Goal: Task Accomplishment & Management: Manage account settings

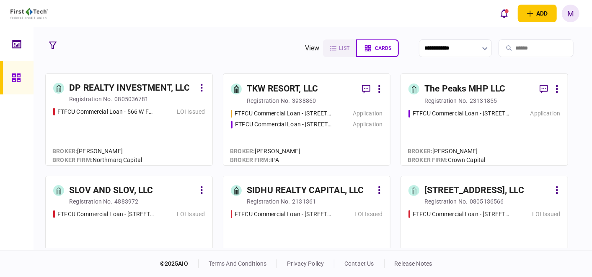
click at [430, 131] on div "FTFCU Commercial Loan - [STREET_ADDRESS] Application" at bounding box center [485, 133] width 152 height 49
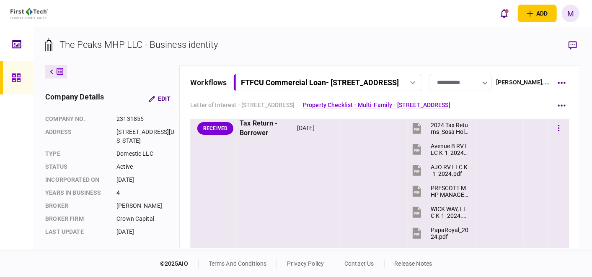
scroll to position [698, 0]
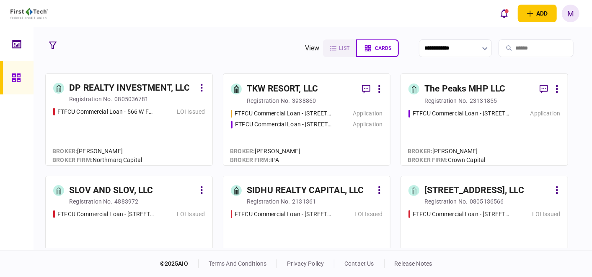
click at [301, 138] on div "FTFCU Commercial Loan - [STREET_ADDRESS][PERSON_NAME] Application FTFCU Commerc…" at bounding box center [307, 133] width 152 height 49
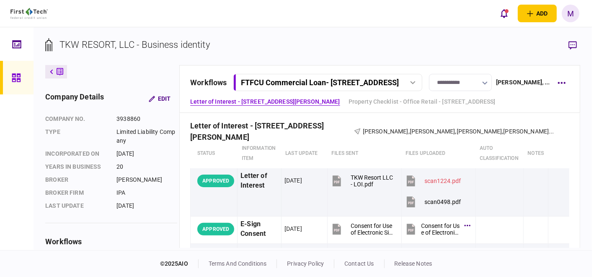
click at [416, 84] on icon at bounding box center [412, 82] width 5 height 3
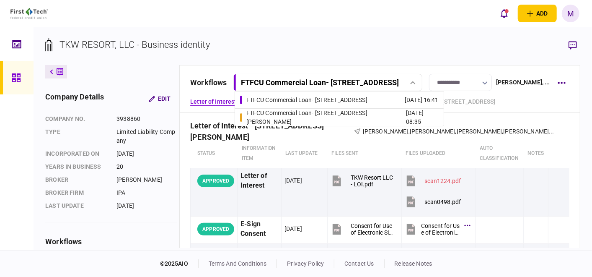
click at [347, 113] on div "FTFCU Commercial Loan - [STREET_ADDRESS][PERSON_NAME]" at bounding box center [327, 118] width 160 height 18
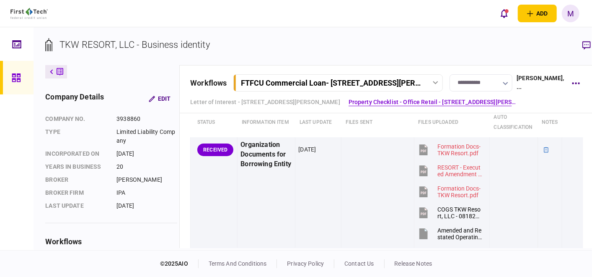
scroll to position [279, 0]
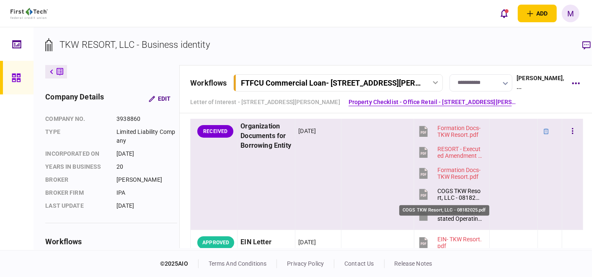
click at [440, 191] on div "COGS TKW Resort, LLC - 08182025.pdf" at bounding box center [460, 193] width 45 height 13
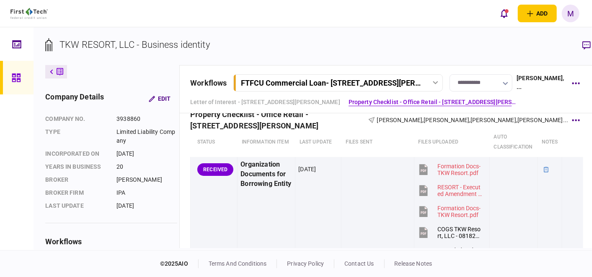
scroll to position [233, 0]
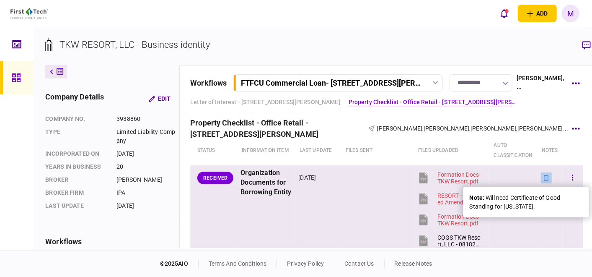
click at [544, 177] on icon at bounding box center [547, 178] width 6 height 6
click at [544, 175] on icon at bounding box center [546, 177] width 5 height 5
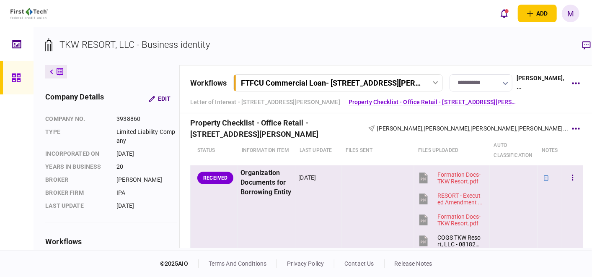
click at [493, 180] on div at bounding box center [514, 177] width 42 height 19
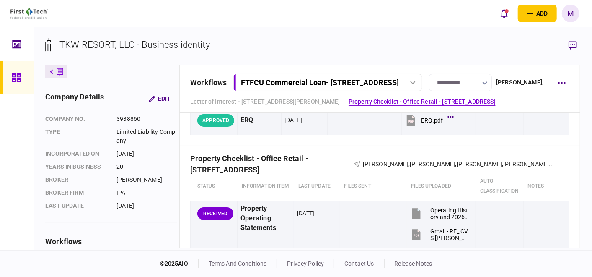
scroll to position [186, 0]
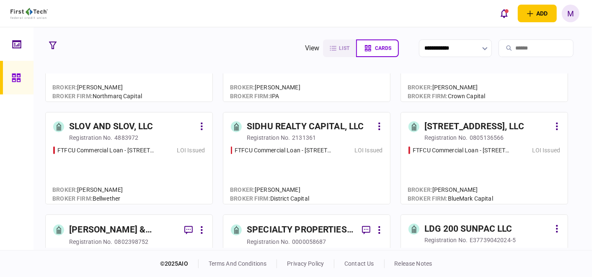
scroll to position [93, 0]
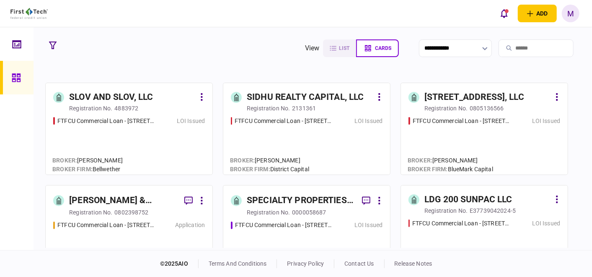
click at [350, 232] on div "FTFCU Commercial Loan - [STREET_ADDRESS] LOI Issued" at bounding box center [307, 245] width 152 height 49
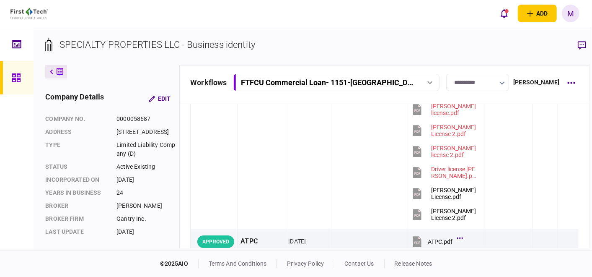
scroll to position [186, 0]
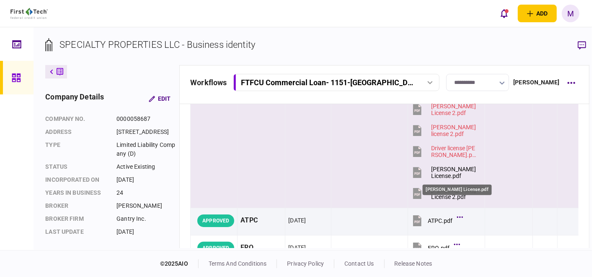
click at [435, 170] on div "[PERSON_NAME] License.pdf" at bounding box center [454, 172] width 47 height 13
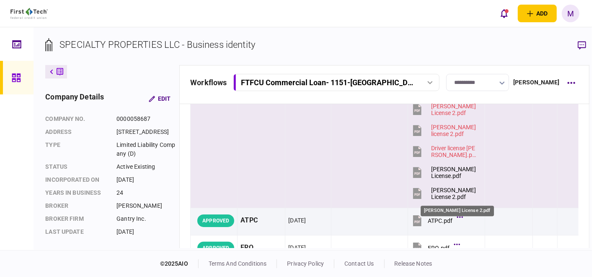
click at [435, 190] on div "[PERSON_NAME] License 2.pdf" at bounding box center [454, 193] width 47 height 13
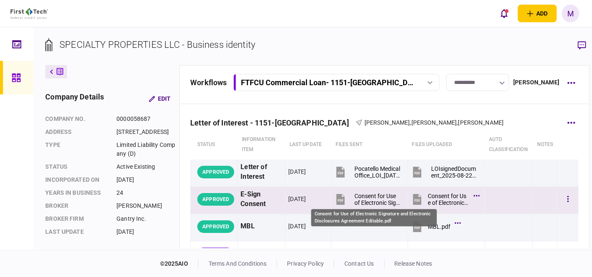
scroll to position [47, 0]
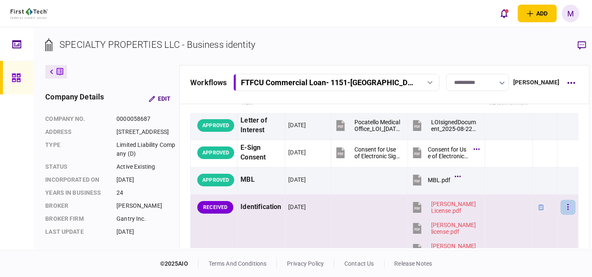
click at [568, 208] on icon "button" at bounding box center [569, 207] width 2 height 8
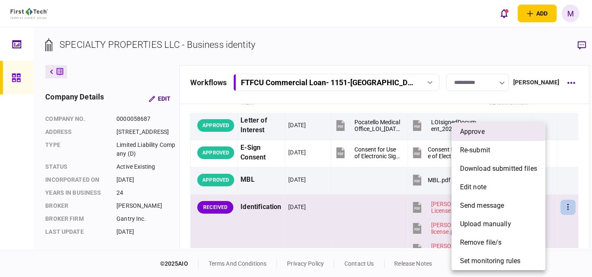
click at [491, 132] on li "approve" at bounding box center [499, 131] width 94 height 18
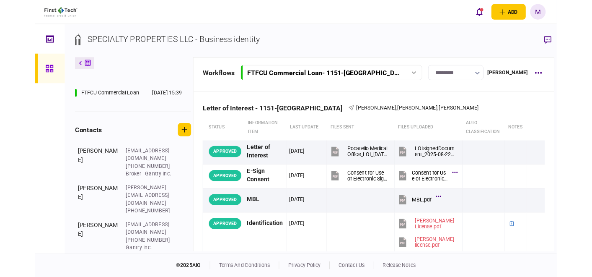
scroll to position [218, 0]
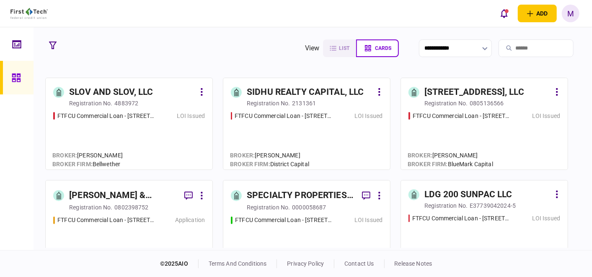
scroll to position [140, 0]
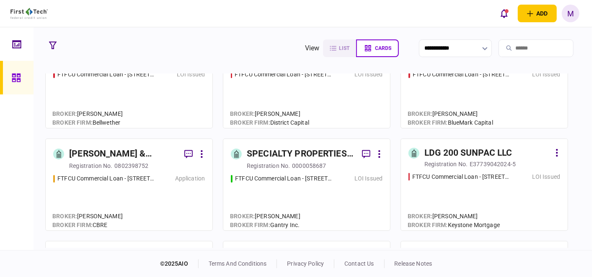
click at [332, 185] on div "FTFCU Commercial Loan - [STREET_ADDRESS] LOI Issued" at bounding box center [307, 198] width 152 height 49
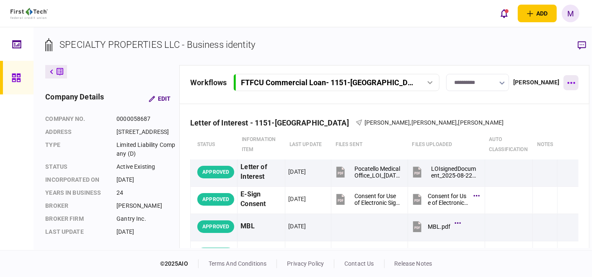
click at [564, 79] on button "button" at bounding box center [571, 82] width 15 height 15
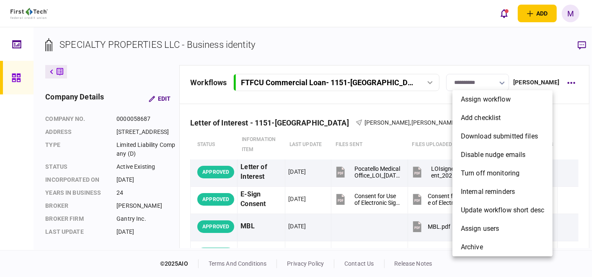
click at [573, 44] on div at bounding box center [296, 138] width 592 height 277
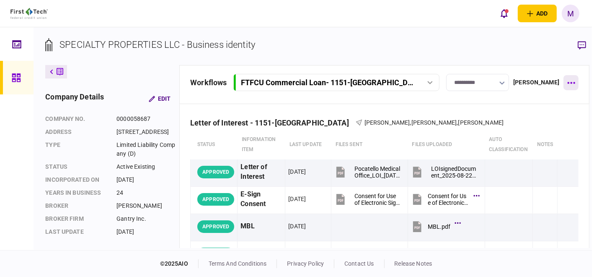
click at [564, 78] on button "button" at bounding box center [571, 82] width 15 height 15
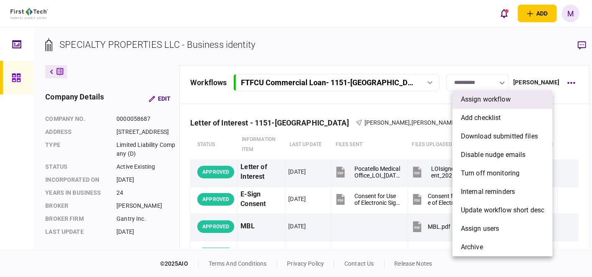
click at [506, 96] on span "assign workflow" at bounding box center [486, 99] width 50 height 10
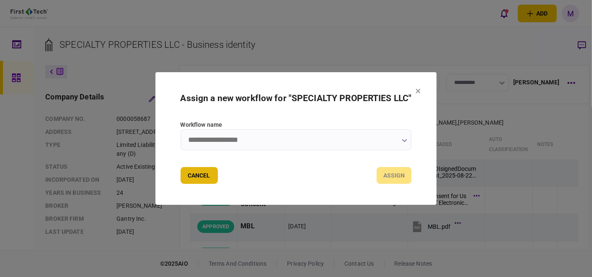
click at [202, 176] on button "Cancel" at bounding box center [199, 175] width 37 height 17
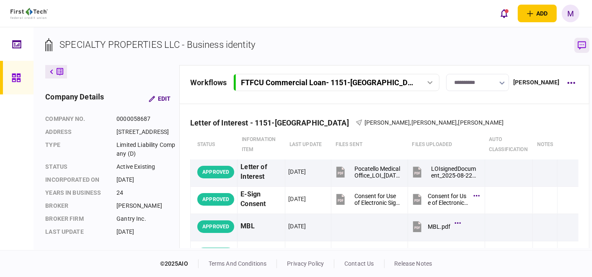
click at [578, 42] on icon "button" at bounding box center [582, 45] width 8 height 9
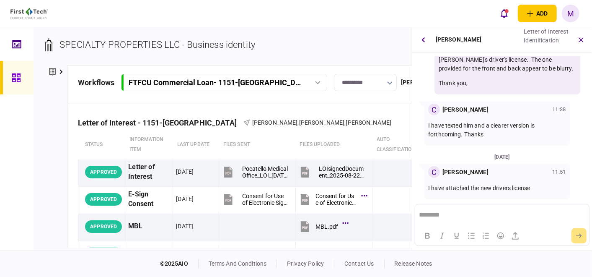
scroll to position [58, 0]
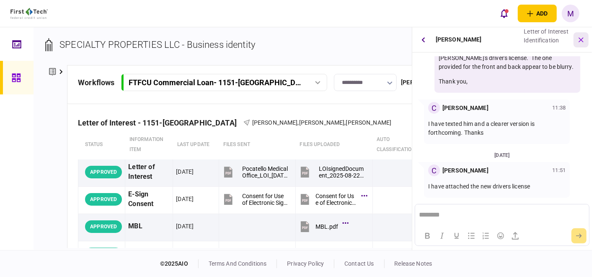
click at [585, 41] on icon "button" at bounding box center [582, 40] width 10 height 10
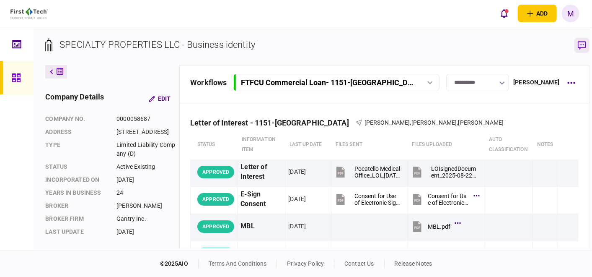
click at [578, 43] on icon "button" at bounding box center [582, 45] width 8 height 8
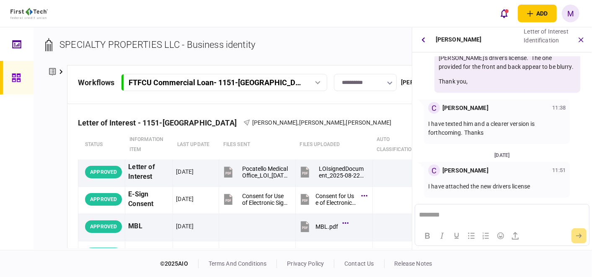
scroll to position [0, 0]
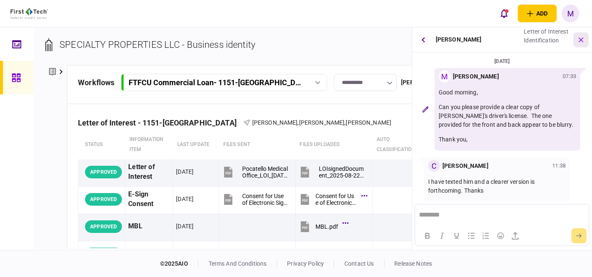
click at [585, 42] on button "button" at bounding box center [581, 39] width 15 height 15
